Goal: Navigation & Orientation: Go to known website

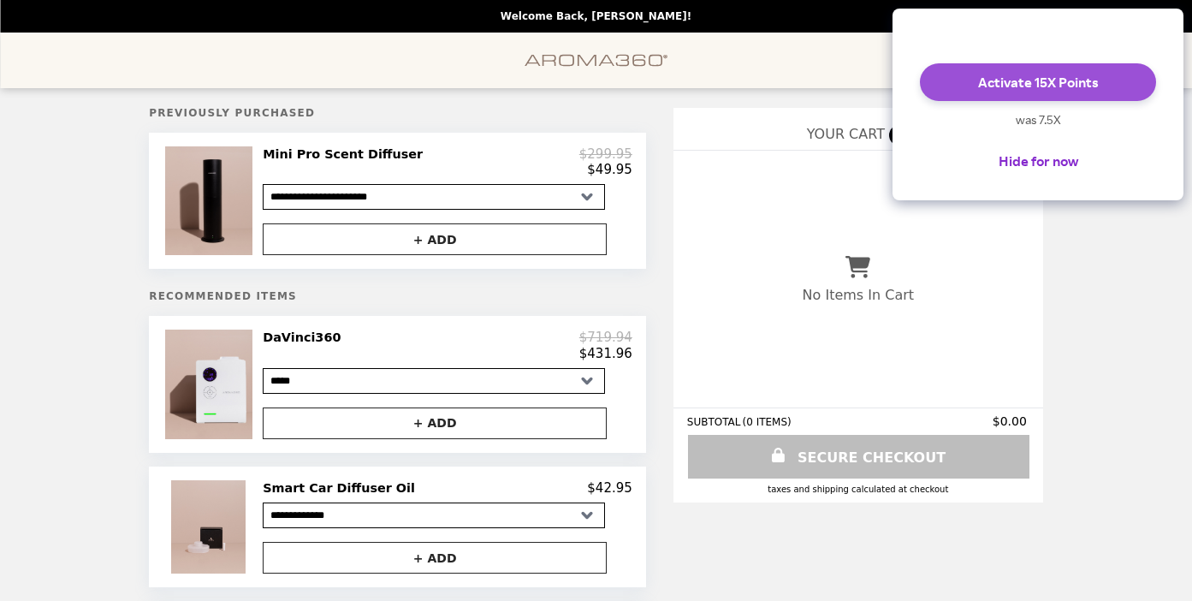
click at [1023, 101] on button "Activate 15X Points" at bounding box center [1038, 82] width 236 height 38
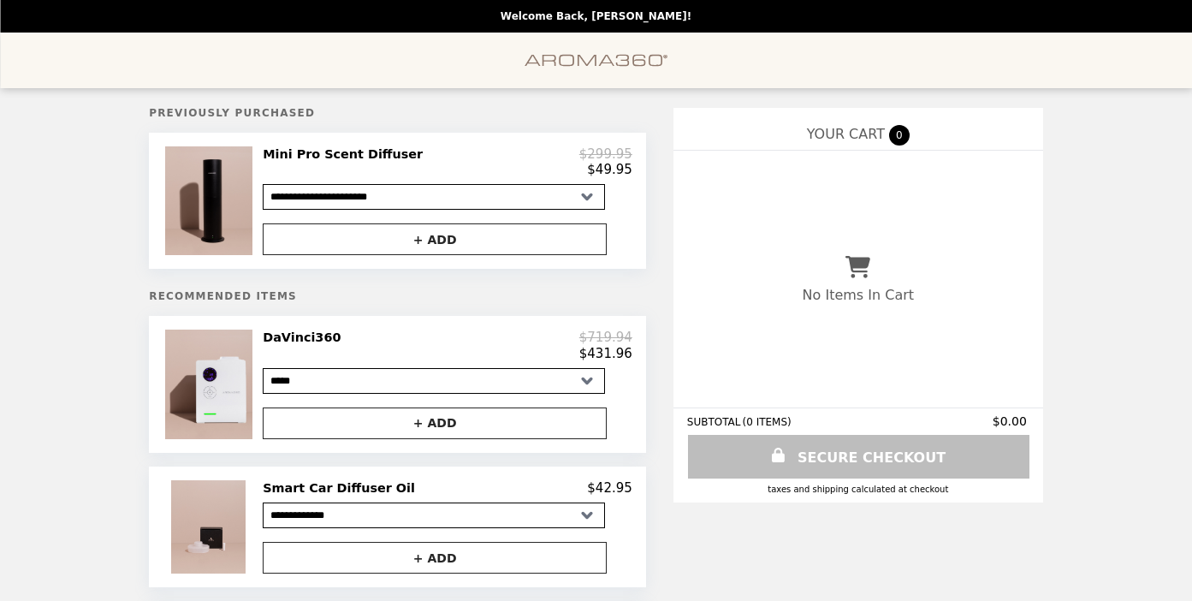
click at [601, 62] on img "Main" at bounding box center [597, 60] width 144 height 35
